Goal: Task Accomplishment & Management: Complete application form

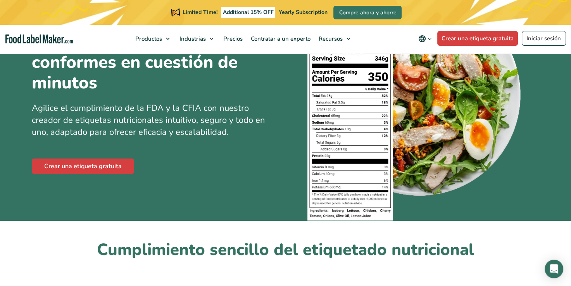
scroll to position [92, 0]
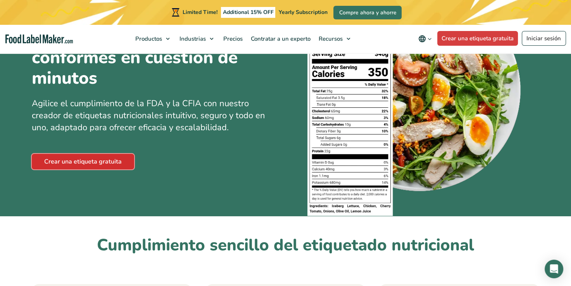
click at [105, 157] on link "Crear una etiqueta gratuita" at bounding box center [83, 162] width 102 height 16
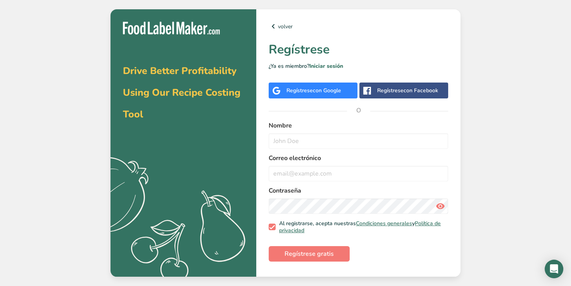
click at [334, 87] on span "con Google" at bounding box center [327, 90] width 28 height 7
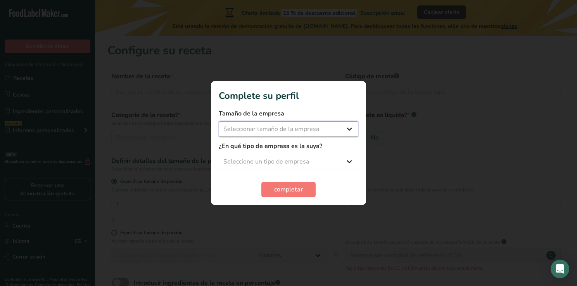
click at [347, 126] on select "Seleccionar tamaño de la empresa Menos de 10 empleados De 10 a 50 empleados De …" at bounding box center [289, 129] width 140 height 16
select select "1"
click at [219, 121] on select "Seleccionar tamaño de la empresa Menos de 10 empleados De 10 a 50 empleados De …" at bounding box center [289, 129] width 140 height 16
click at [347, 158] on select "Seleccione un tipo de empresa Fabricante de alimentos envasados Restaurante y c…" at bounding box center [289, 162] width 140 height 16
select select "8"
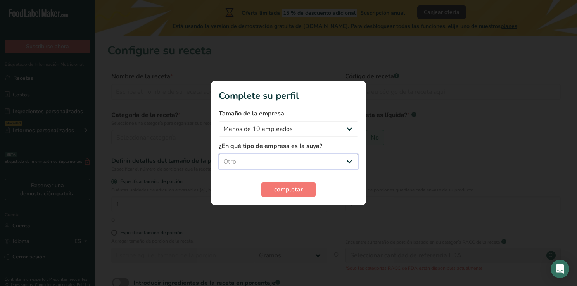
click at [219, 154] on select "Seleccione un tipo de empresa Fabricante de alimentos envasados Restaurante y c…" at bounding box center [289, 162] width 140 height 16
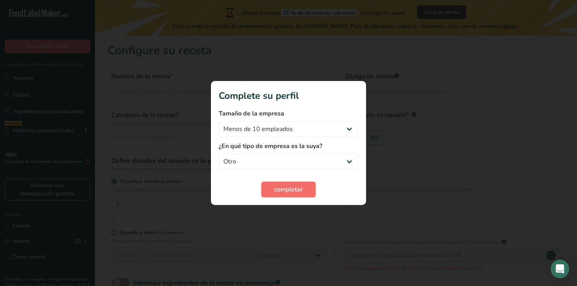
click at [294, 190] on span "completar" at bounding box center [288, 189] width 29 height 9
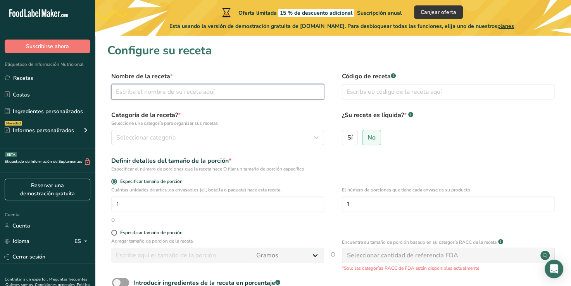
click at [186, 94] on input "text" at bounding box center [217, 92] width 213 height 16
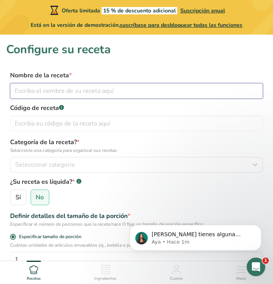
click at [212, 96] on input "text" at bounding box center [136, 91] width 253 height 16
type input "1"
click at [79, 91] on input "1 K ARANDANO, 600GRS NUEZ PECANA" at bounding box center [136, 91] width 253 height 16
click at [75, 90] on input "1 K ARANDANO, 600GRS NUEZ PECANA" at bounding box center [136, 91] width 253 height 16
click at [142, 88] on input "1 K ARANDANO, 500 GRS NUEZ PECANA" at bounding box center [136, 91] width 253 height 16
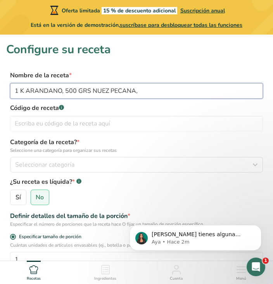
click at [160, 96] on input "1 K ARANDANO, 500 GRS NUEZ PECANA," at bounding box center [136, 91] width 253 height 16
click at [236, 87] on input "1 K ARANDANO, 500 GRS NUEZ PECANA, 900GRS NUEZ DE LA [GEOGRAPHIC_DATA]" at bounding box center [136, 91] width 253 height 16
click at [257, 90] on input "1 K ARANDANO, 500 GRS NUEZ PECANA, 900GRS NUEZ DE LA [GEOGRAPHIC_DATA], 1 KILO …" at bounding box center [136, 91] width 253 height 16
click at [261, 90] on input "1 K ARANDANO, 500 GRS NUEZ PECANA, 900GRS NUEZ DE LA [GEOGRAPHIC_DATA], 1 KILO …" at bounding box center [136, 91] width 253 height 16
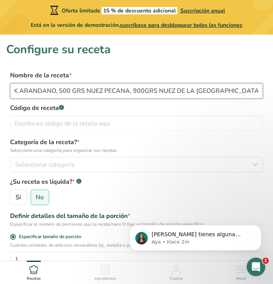
scroll to position [0, 8]
click at [129, 92] on input "1 K ARANDANO, 500 GRS NUEZ PECANA, 900GRS NUEZ DE LA [GEOGRAPHIC_DATA], 1 KILO …" at bounding box center [136, 91] width 253 height 16
drag, startPoint x: 177, startPoint y: 91, endPoint x: 153, endPoint y: 88, distance: 23.8
click at [153, 88] on input "1 K ARANDANO, 500 GRS NUEZ PECANA, 1 KILO SEMILLA FRITA900GRS NUEZ DE LA [GEOGR…" at bounding box center [136, 91] width 253 height 16
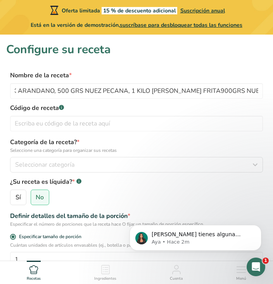
scroll to position [0, 0]
drag, startPoint x: 234, startPoint y: 89, endPoint x: 239, endPoint y: 59, distance: 30.6
click at [239, 59] on section "Configure su receta Nombre de la receta * 1 K ARANDANO, 500 GRS NUEZ PECANA, 1 …" at bounding box center [136, 255] width 273 height 440
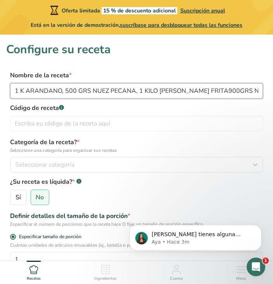
click at [243, 91] on input "1 K ARANDANO, 500 GRS NUEZ PECANA, 1 KILO [PERSON_NAME] FRITA900GRS NUEZ DE LA …" at bounding box center [136, 91] width 253 height 16
type input "1 K ARANDANO, 500 GRS NUEZ PECANA, 1 KILO [PERSON_NAME] FRITA, 900GRS NUEZ DE L…"
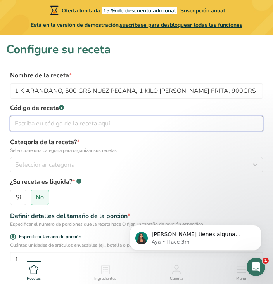
click at [162, 123] on input "text" at bounding box center [136, 124] width 253 height 16
type input "1982"
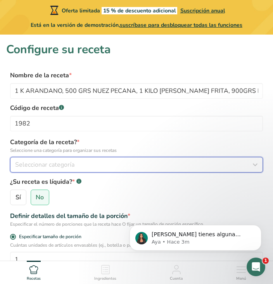
click at [254, 164] on icon "button" at bounding box center [255, 164] width 9 height 14
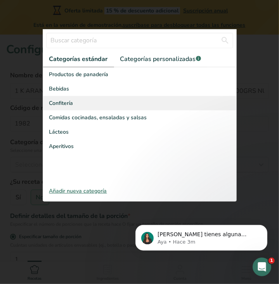
click at [85, 103] on div "Confitería" at bounding box center [139, 103] width 193 height 14
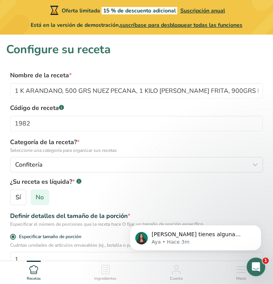
click at [38, 200] on span "No" at bounding box center [40, 197] width 8 height 8
click at [36, 200] on input "No" at bounding box center [33, 197] width 5 height 5
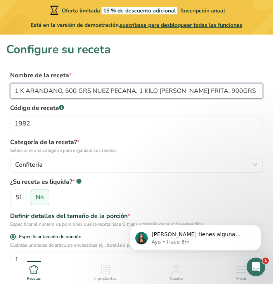
drag, startPoint x: 15, startPoint y: 87, endPoint x: 242, endPoint y: 89, distance: 227.3
click at [242, 89] on input "1 K ARANDANO, 500 GRS NUEZ PECANA, 1 KILO [PERSON_NAME] FRITA, 900GRS NUEZ DE L…" at bounding box center [136, 91] width 253 height 16
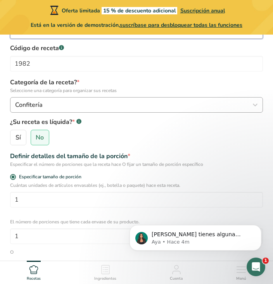
scroll to position [62, 0]
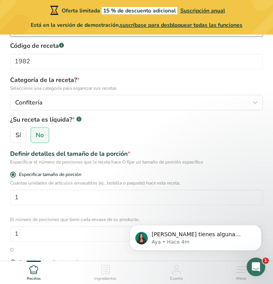
type input ", 900GRS NUEZ DE LA [GEOGRAPHIC_DATA], 1 KILO DE CACAHUATE TOSTADO"
click at [70, 163] on div "Especificar el número de porciones que la receta hace O fijar un tamaño de porc…" at bounding box center [136, 161] width 253 height 7
drag, startPoint x: 70, startPoint y: 163, endPoint x: 114, endPoint y: 166, distance: 44.0
click at [114, 166] on form "Nombre de la receta * , 900GRS NUEZ DE LA [GEOGRAPHIC_DATA], 1 KILO DE CACAHUAT…" at bounding box center [136, 204] width 261 height 391
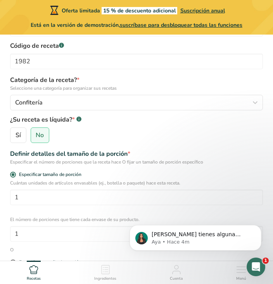
click at [131, 152] on div "Definir detalles del tamaño de la porción *" at bounding box center [136, 153] width 253 height 9
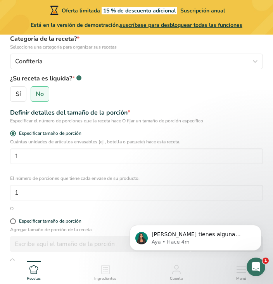
scroll to position [98, 0]
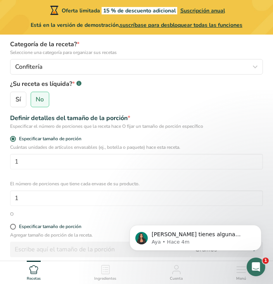
click at [77, 129] on div "Especificar el número de porciones que la receta hace O fijar un tamaño de porc…" at bounding box center [136, 126] width 253 height 7
click at [23, 125] on div "Especificar el número de porciones que la receta hace O fijar un tamaño de porc…" at bounding box center [136, 126] width 253 height 7
click at [11, 124] on div "Especificar el número de porciones que la receta hace O fijar un tamaño de porc…" at bounding box center [136, 126] width 253 height 7
drag, startPoint x: 11, startPoint y: 124, endPoint x: 181, endPoint y: 127, distance: 169.9
click at [181, 127] on div "Especificar el número de porciones que la receta hace O fijar un tamaño de porc…" at bounding box center [136, 126] width 253 height 7
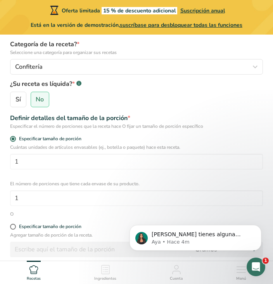
click at [14, 126] on div "Especificar el número de porciones que la receta hace O fijar un tamaño de porc…" at bounding box center [136, 126] width 253 height 7
click at [11, 125] on div "Especificar el número de porciones que la receta hace O fijar un tamaño de porc…" at bounding box center [136, 126] width 253 height 7
